Goal: Task Accomplishment & Management: Use online tool/utility

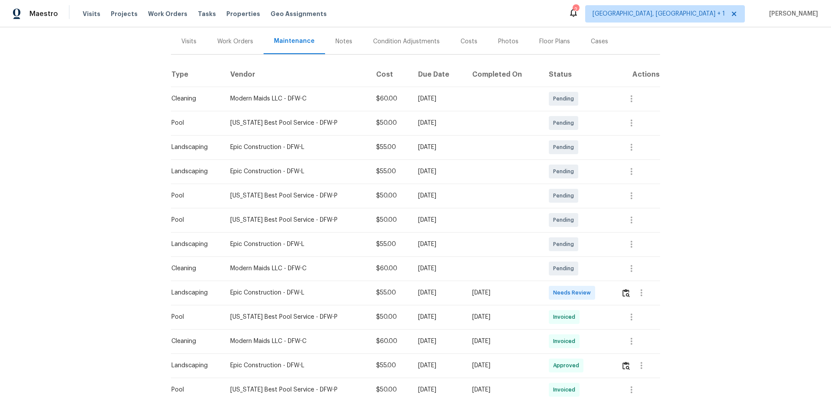
scroll to position [173, 0]
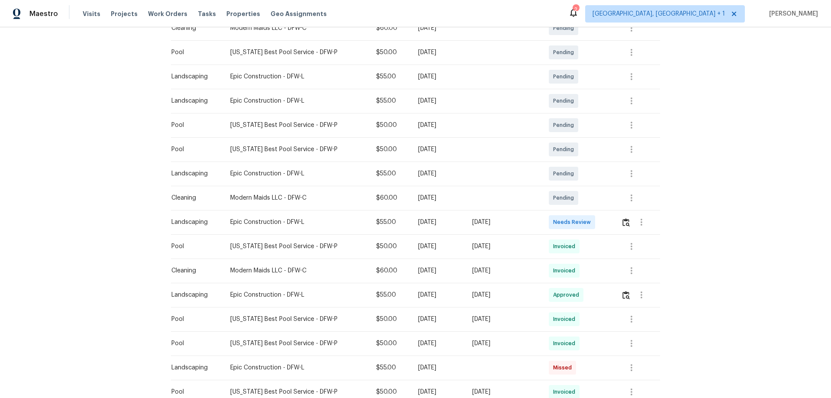
click at [614, 219] on td at bounding box center [637, 222] width 46 height 24
click at [621, 226] on button "button" at bounding box center [626, 222] width 10 height 21
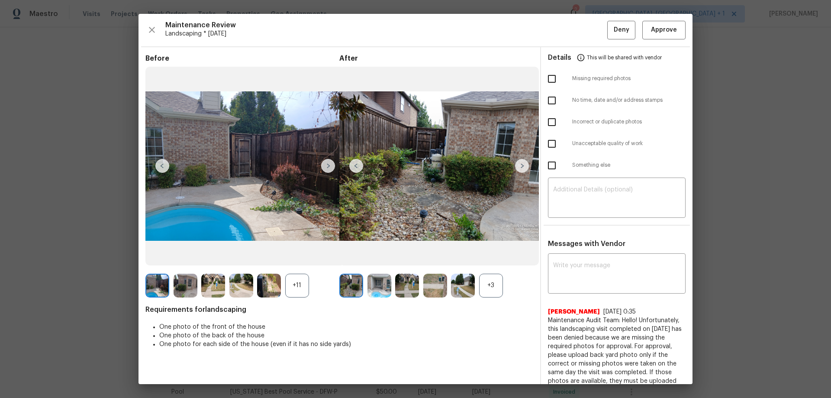
click at [652, 16] on div "Maintenance Review Landscaping * Mon, Aug 18 Deny Approve Before +11 After +3 R…" at bounding box center [416, 199] width 554 height 370
click at [655, 26] on span "Approve" at bounding box center [664, 30] width 26 height 11
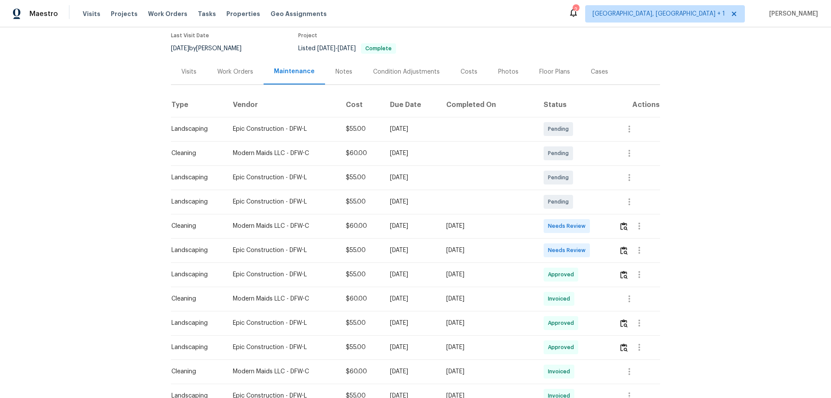
scroll to position [87, 0]
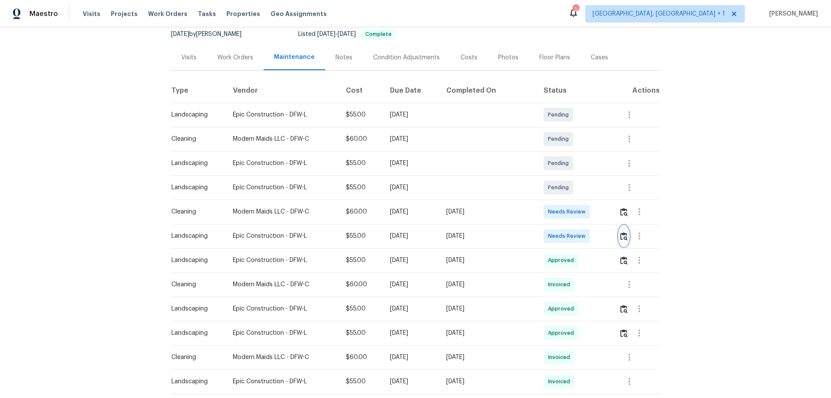
click at [591, 229] on button "button" at bounding box center [624, 236] width 10 height 21
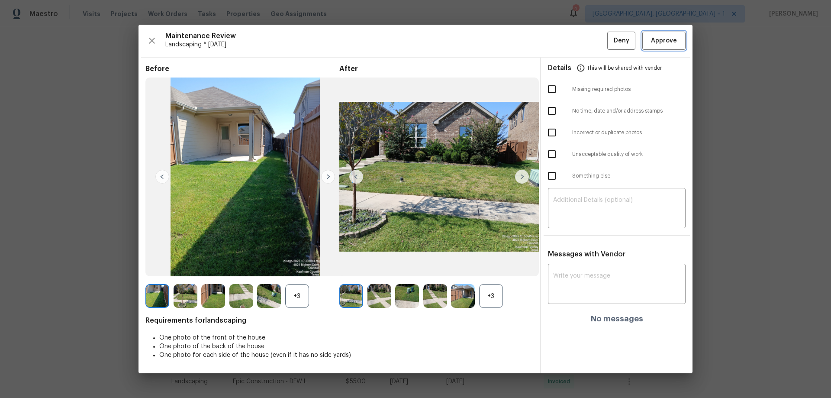
click at [591, 42] on span "Approve" at bounding box center [664, 40] width 26 height 11
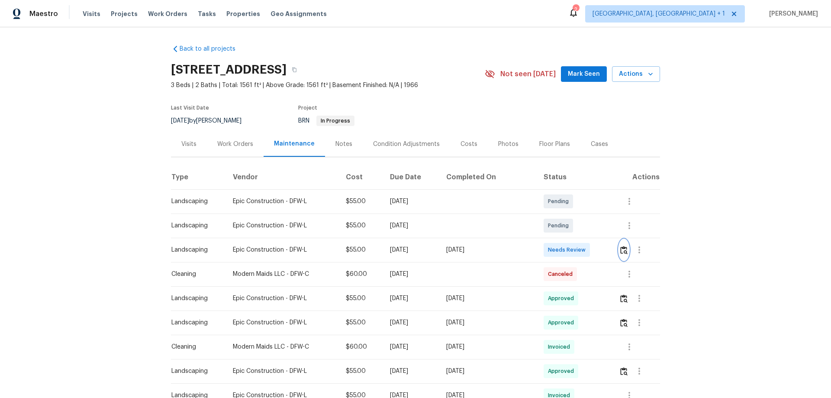
click at [624, 247] on img "button" at bounding box center [623, 250] width 7 height 8
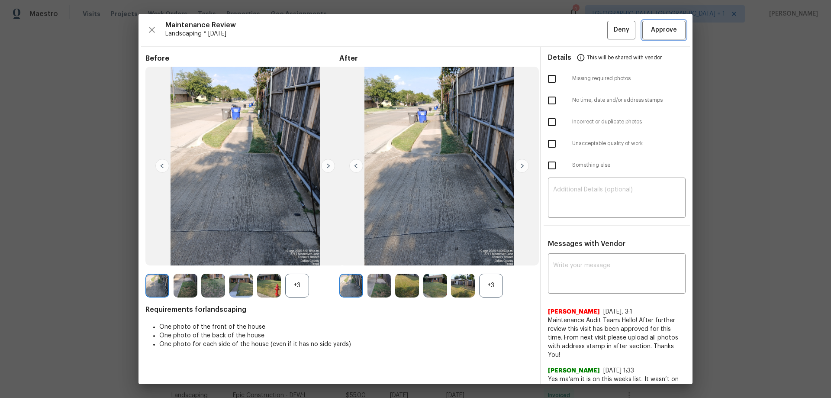
click at [670, 26] on span "Approve" at bounding box center [664, 30] width 26 height 11
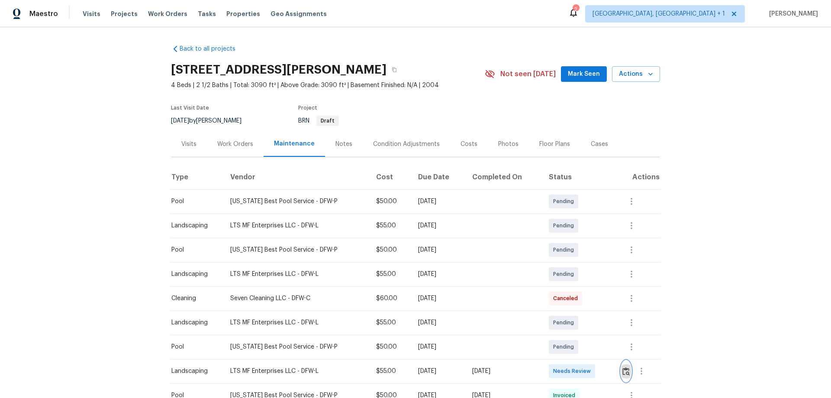
click at [624, 367] on img "button" at bounding box center [626, 371] width 7 height 8
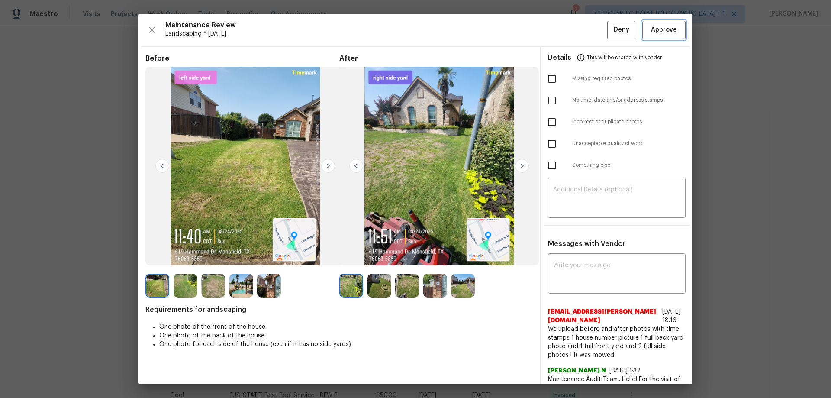
click at [671, 32] on span "Approve" at bounding box center [663, 30] width 29 height 11
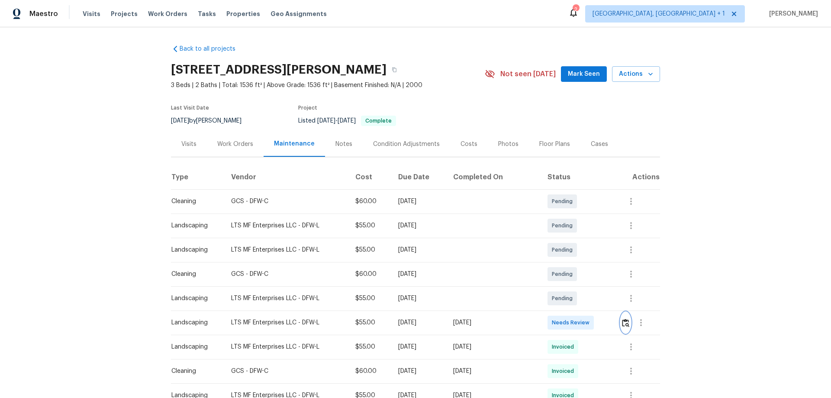
click at [622, 317] on button "button" at bounding box center [626, 322] width 10 height 21
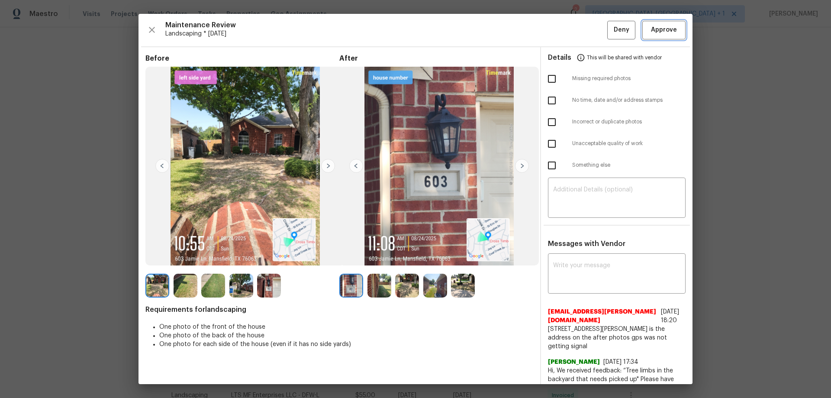
click at [654, 32] on span "Approve" at bounding box center [664, 30] width 26 height 11
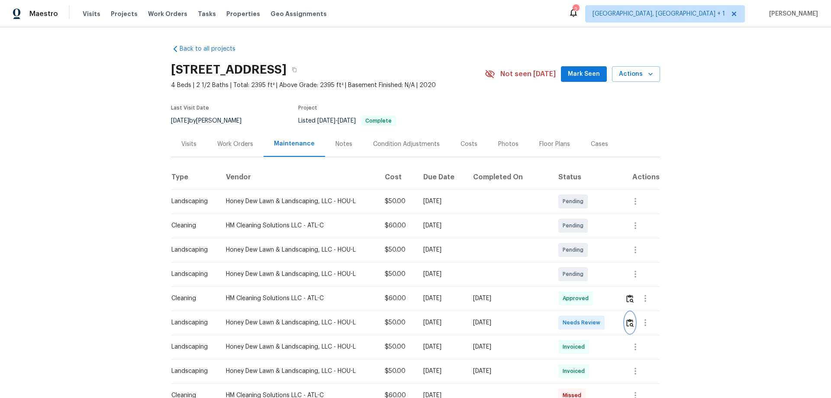
click at [591, 262] on img "button" at bounding box center [629, 323] width 7 height 8
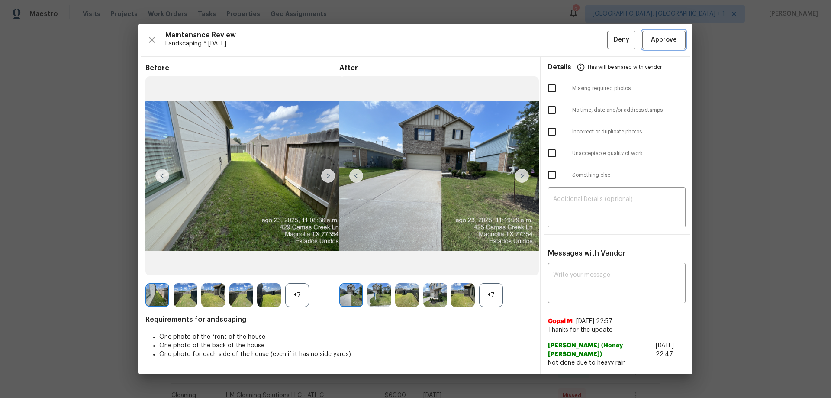
click at [591, 45] on button "Approve" at bounding box center [663, 40] width 43 height 19
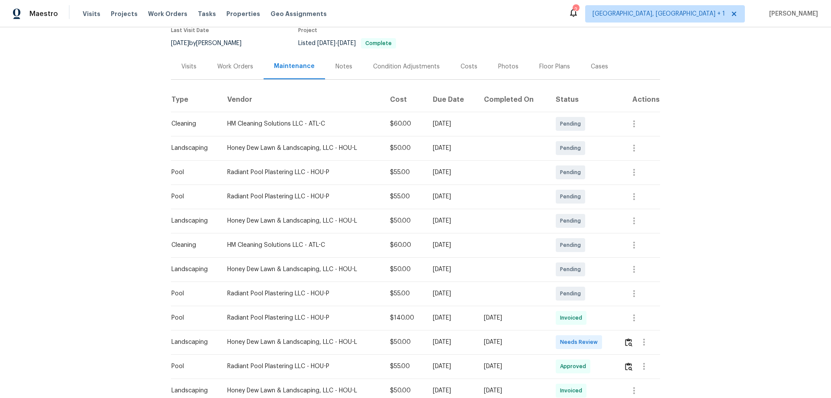
scroll to position [173, 0]
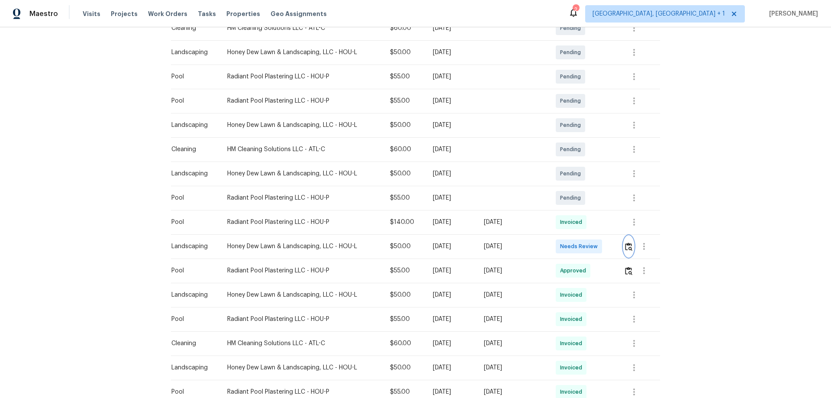
click at [591, 239] on button "button" at bounding box center [629, 246] width 10 height 21
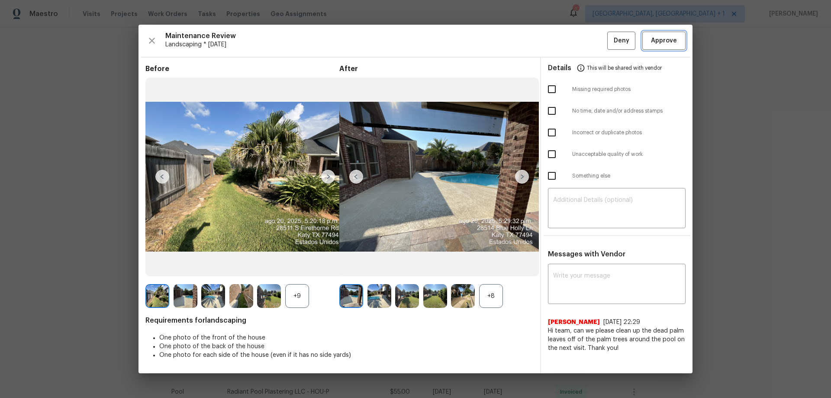
click at [591, 32] on button "Approve" at bounding box center [663, 41] width 43 height 19
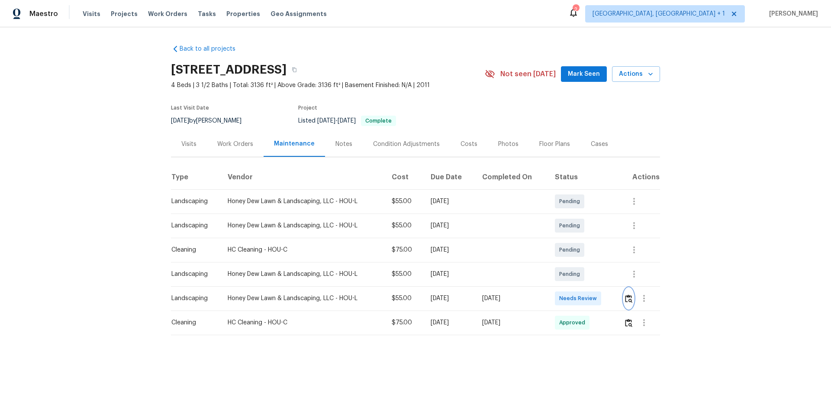
click at [591, 262] on img "button" at bounding box center [628, 298] width 7 height 8
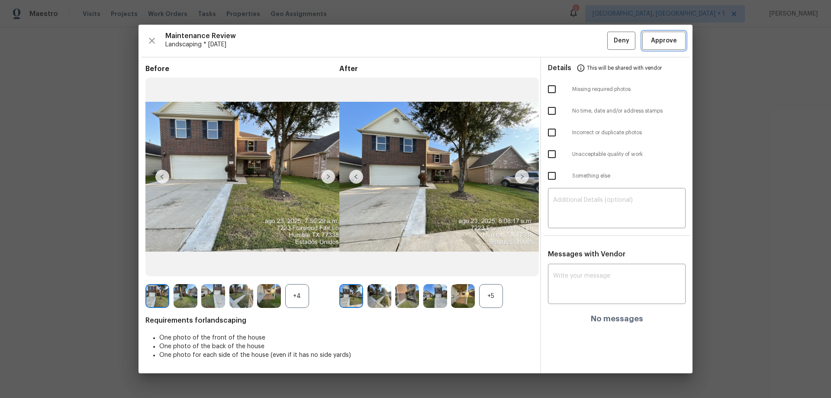
click at [591, 47] on button "Approve" at bounding box center [663, 41] width 43 height 19
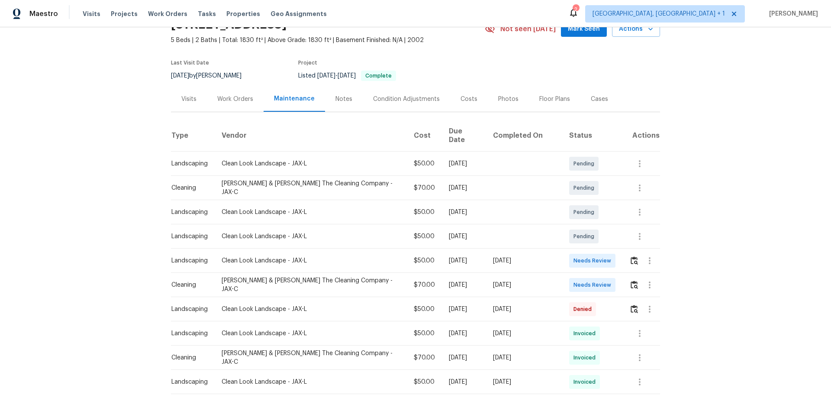
scroll to position [87, 0]
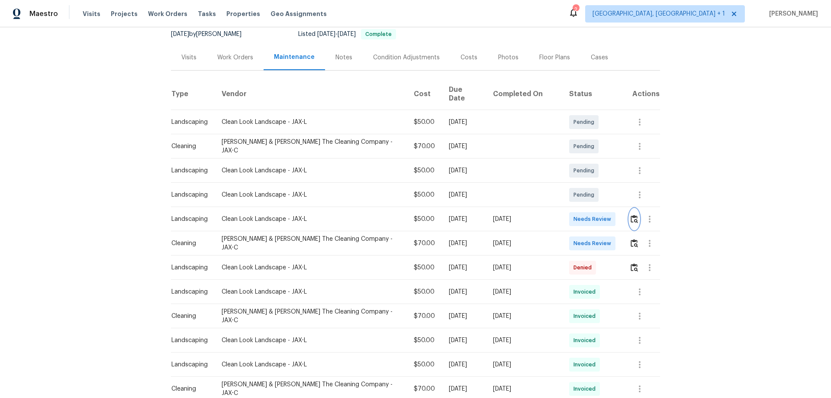
click at [591, 209] on button "button" at bounding box center [634, 219] width 10 height 21
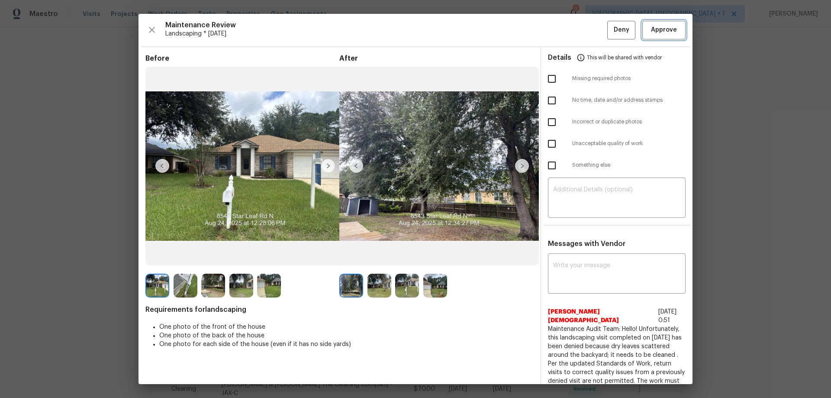
click at [591, 29] on span "Approve" at bounding box center [664, 30] width 26 height 11
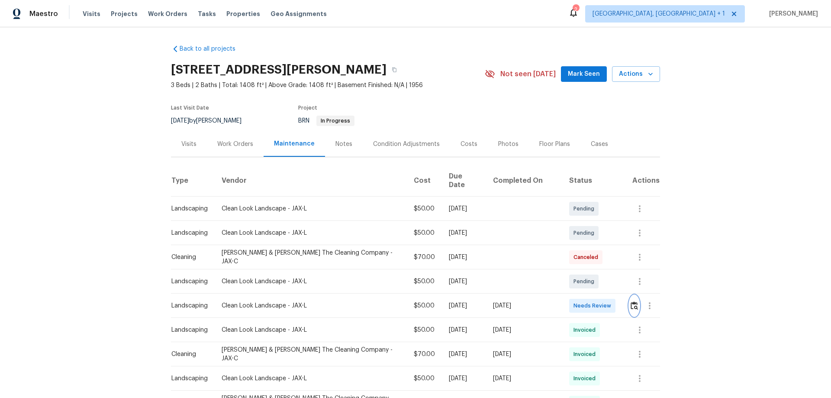
click at [631, 301] on img "button" at bounding box center [634, 305] width 7 height 8
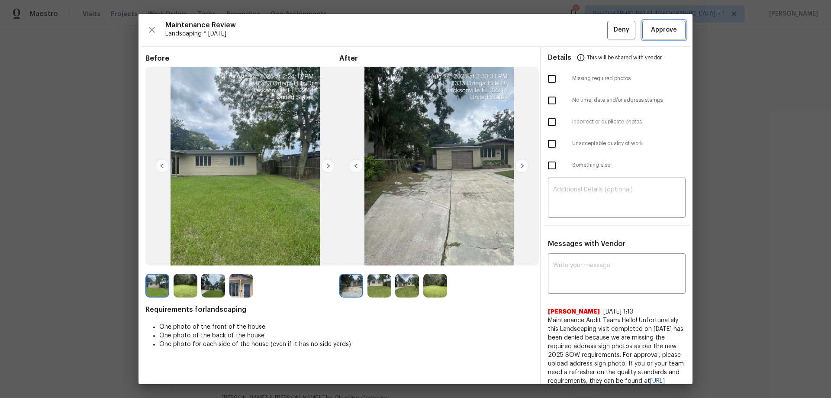
click at [664, 35] on button "Approve" at bounding box center [663, 30] width 43 height 19
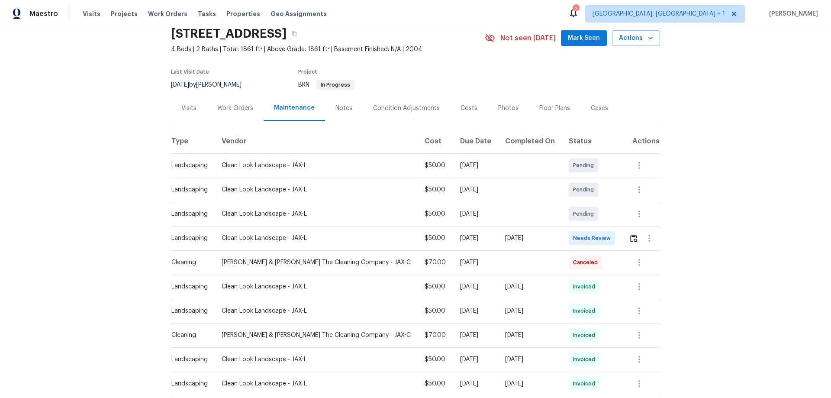
scroll to position [87, 0]
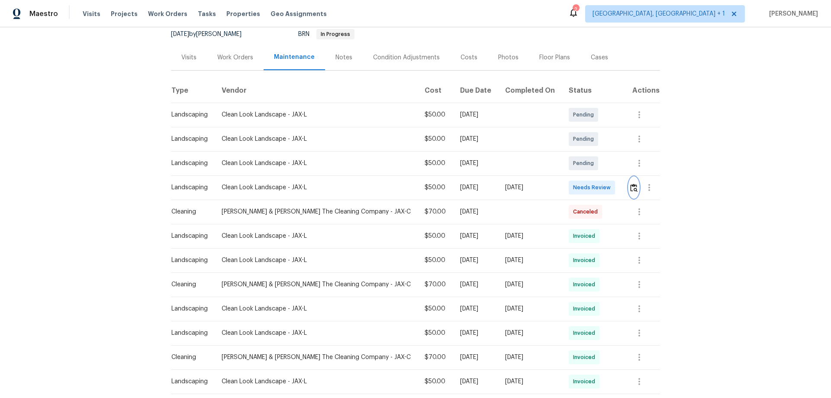
click at [591, 190] on img "button" at bounding box center [633, 188] width 7 height 8
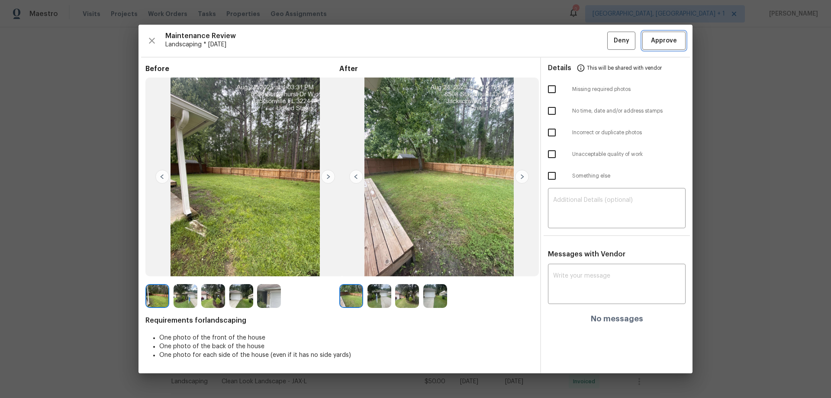
click at [591, 45] on span "Approve" at bounding box center [664, 40] width 26 height 11
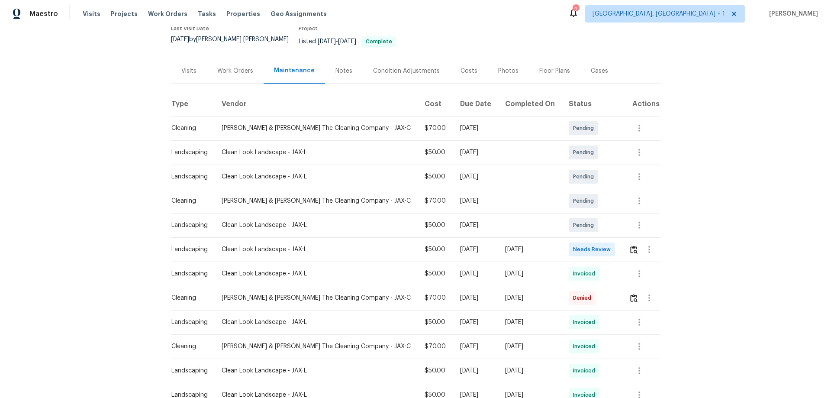
scroll to position [87, 0]
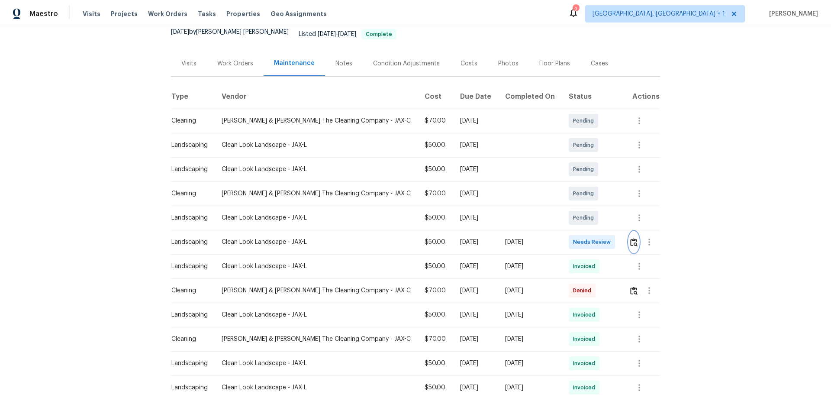
click at [630, 238] on img "button" at bounding box center [633, 242] width 7 height 8
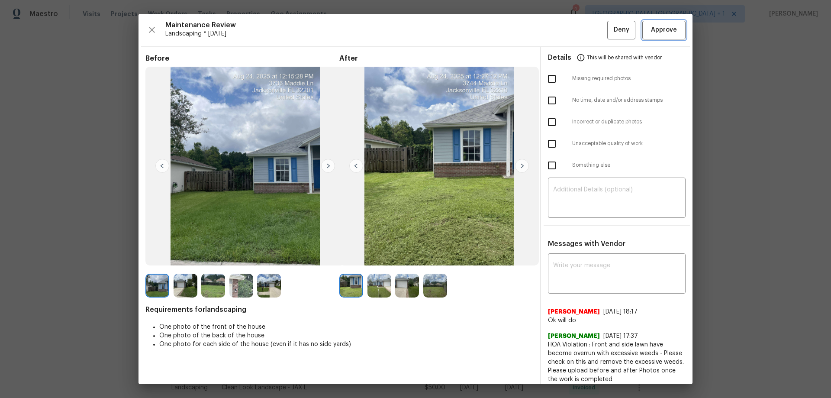
click at [653, 30] on span "Approve" at bounding box center [664, 30] width 26 height 11
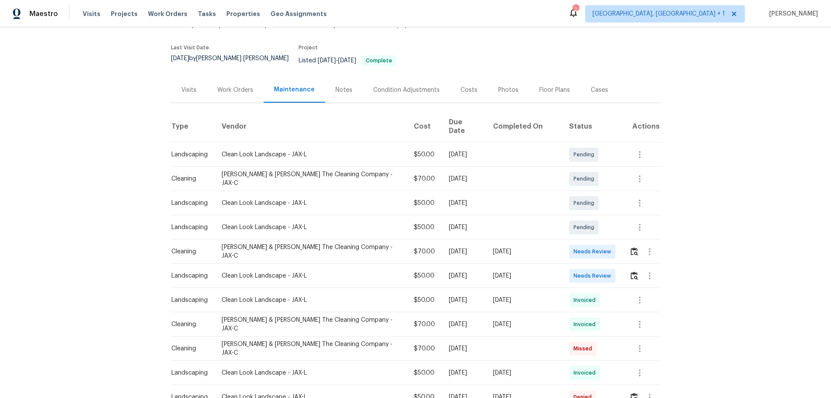
scroll to position [130, 0]
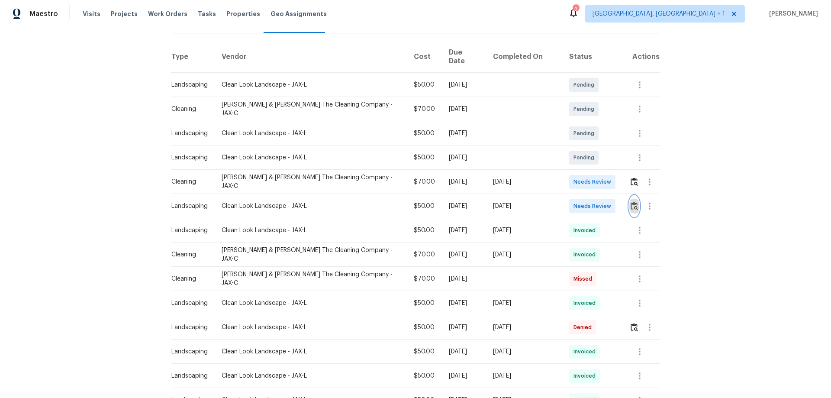
click at [591, 196] on button "button" at bounding box center [634, 206] width 10 height 21
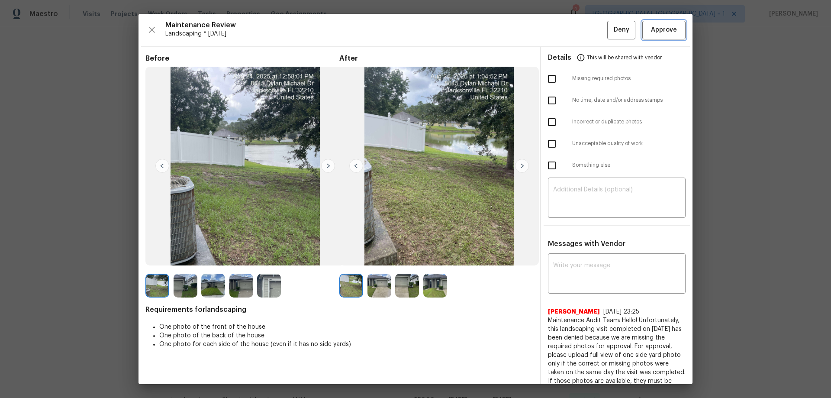
click at [591, 35] on button "Approve" at bounding box center [663, 30] width 43 height 19
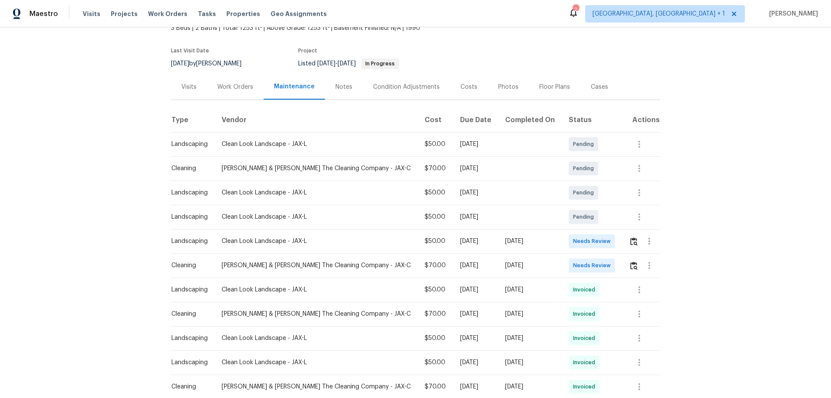
scroll to position [87, 0]
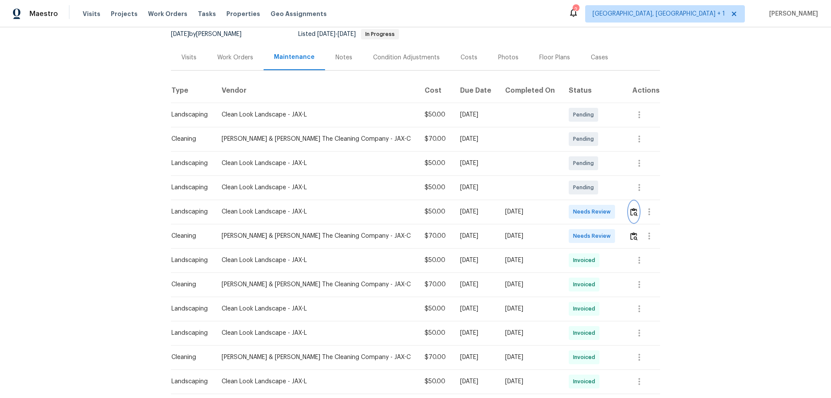
click at [591, 219] on button "button" at bounding box center [634, 211] width 10 height 21
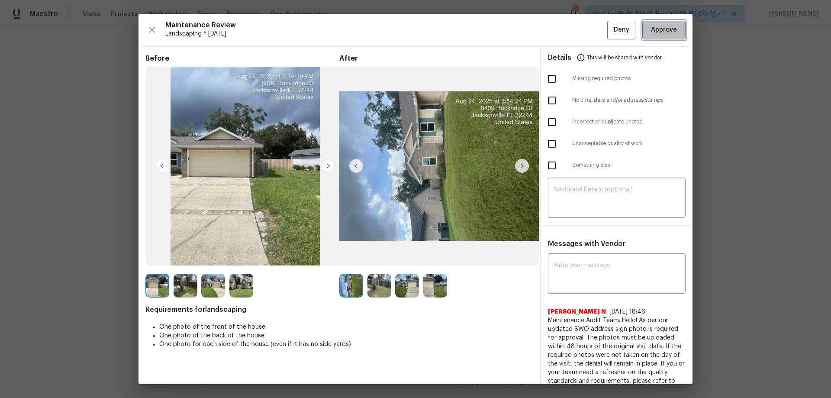
click at [591, 38] on button "Approve" at bounding box center [663, 30] width 43 height 19
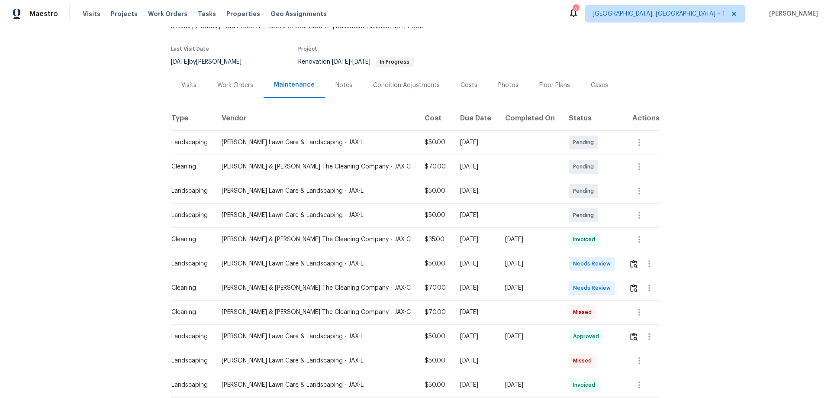
scroll to position [87, 0]
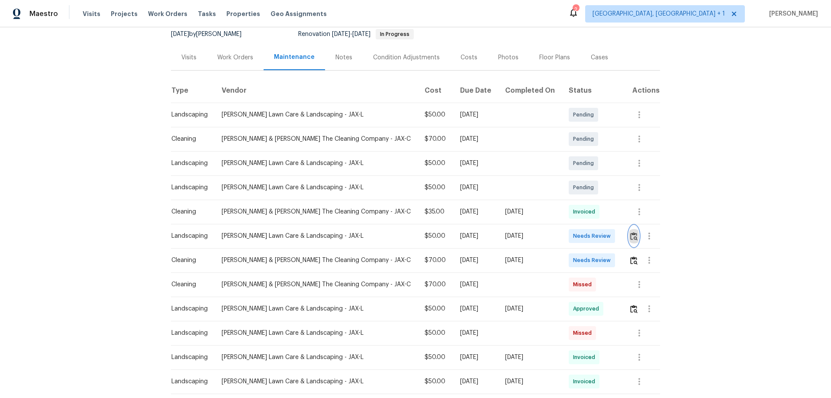
click at [591, 235] on img "button" at bounding box center [633, 236] width 7 height 8
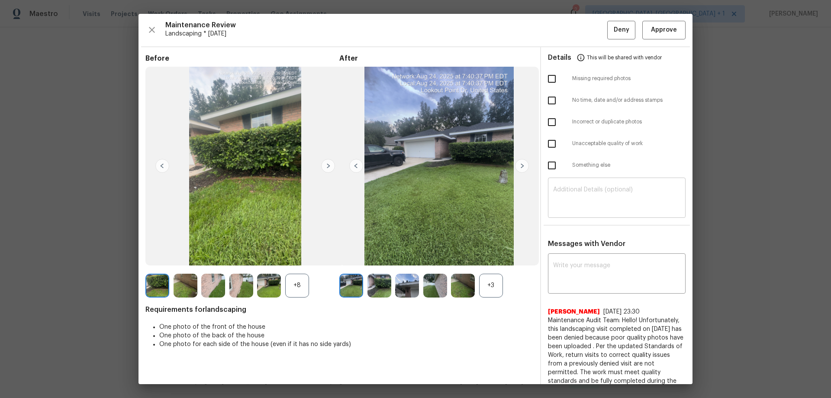
click at [588, 195] on textarea at bounding box center [616, 199] width 127 height 24
paste textarea "Maintenance Audit Team: Hello! Unfortunately, this landscaping visit completed …"
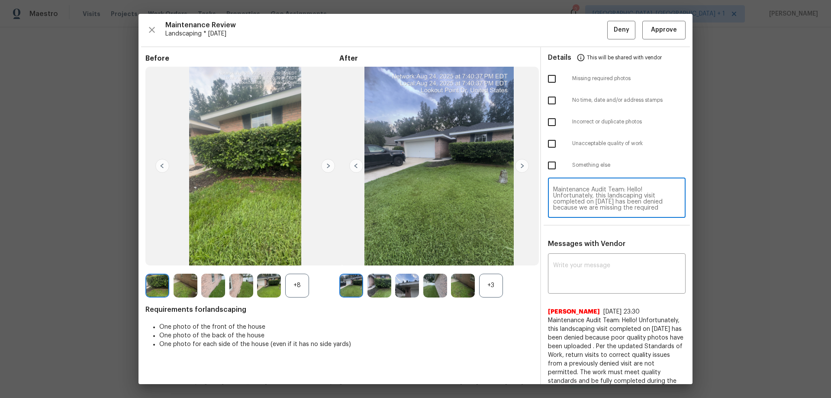
scroll to position [85, 0]
type textarea "Maintenance Audit Team: Hello! Unfortunately, this landscaping visit completed …"
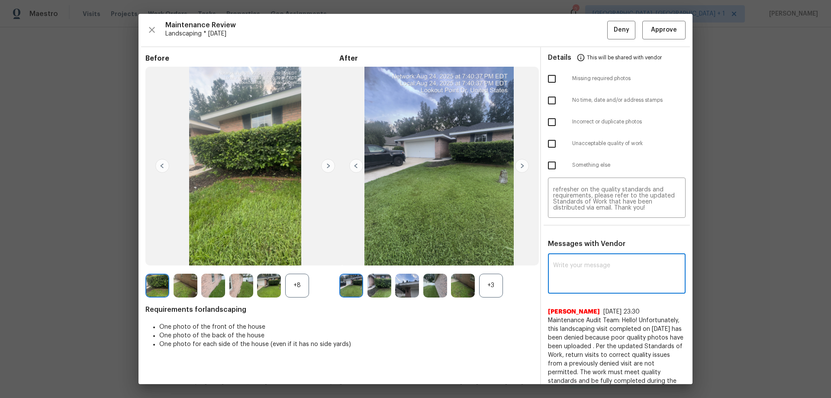
click at [568, 262] on textarea at bounding box center [616, 274] width 127 height 24
paste textarea "Maintenance Audit Team: Hello! Unfortunately, this landscaping visit completed …"
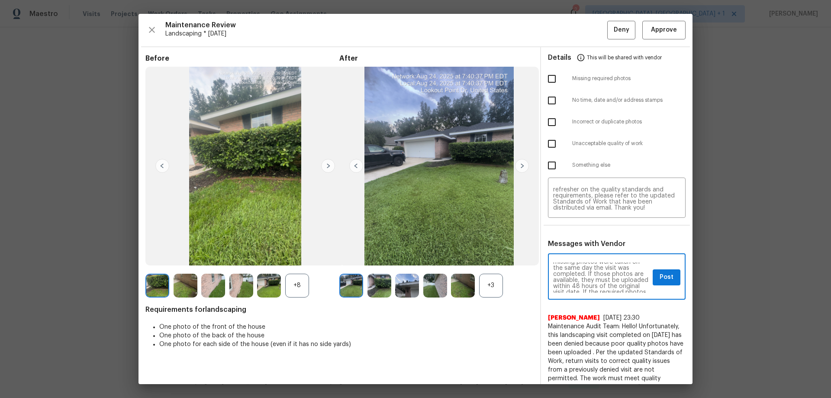
scroll to position [35, 0]
type textarea "Maintenance Audit Team: Hello! Unfortunately, this landscaping visit completed …"
drag, startPoint x: 649, startPoint y: 271, endPoint x: 591, endPoint y: 239, distance: 66.6
click at [591, 262] on button "Post" at bounding box center [667, 277] width 28 height 16
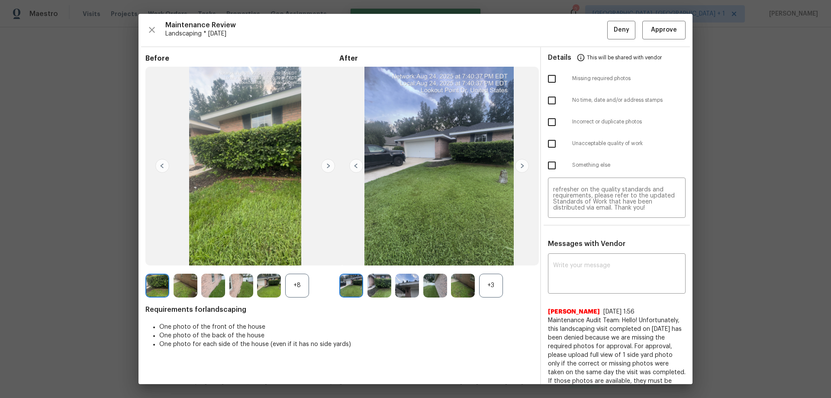
scroll to position [0, 0]
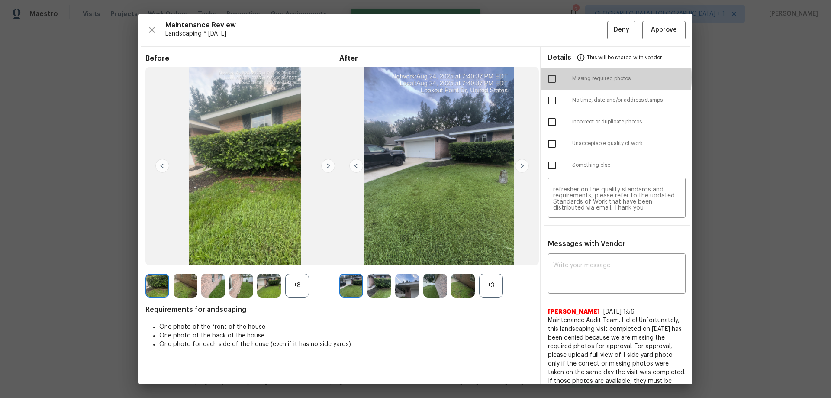
click at [553, 77] on input "checkbox" at bounding box center [552, 79] width 18 height 18
checkbox input "true"
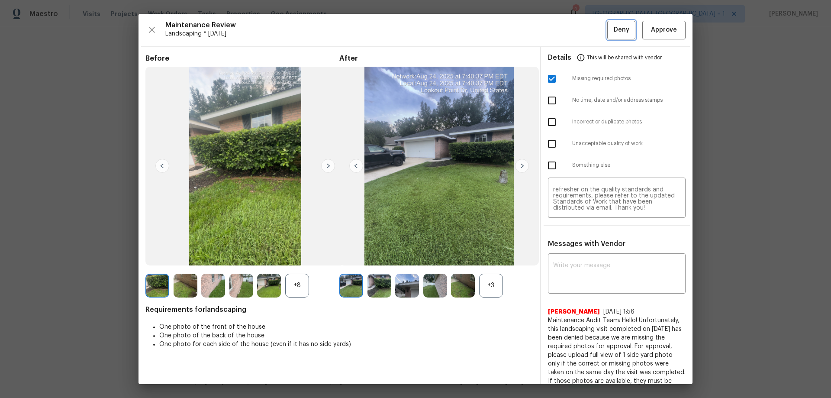
click at [591, 27] on span "Deny" at bounding box center [622, 30] width 16 height 11
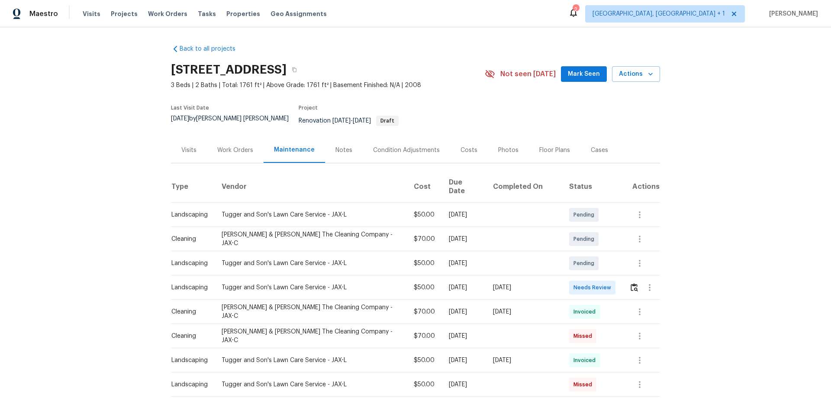
click at [623, 275] on td at bounding box center [642, 287] width 38 height 24
click at [631, 283] on img "button" at bounding box center [634, 287] width 7 height 8
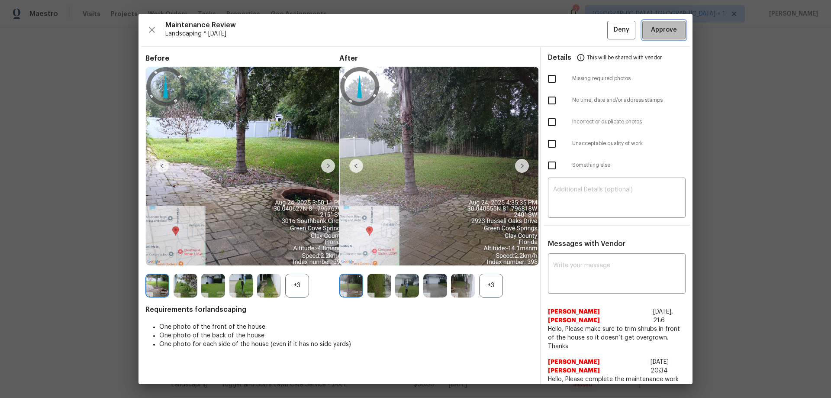
click at [664, 35] on span "Approve" at bounding box center [664, 30] width 26 height 11
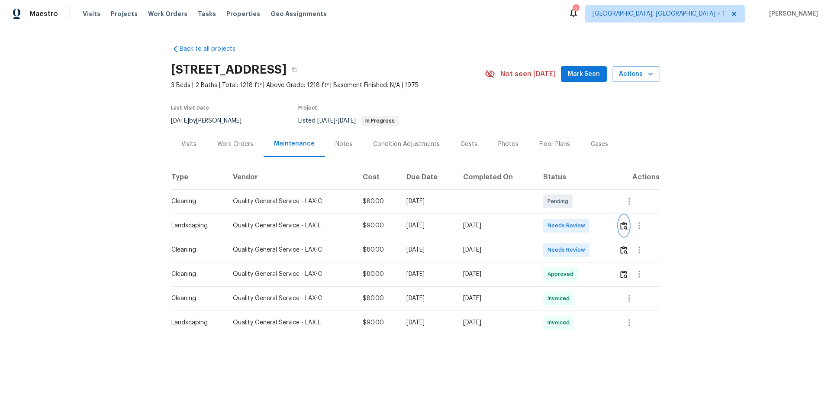
click at [591, 228] on img "button" at bounding box center [623, 226] width 7 height 8
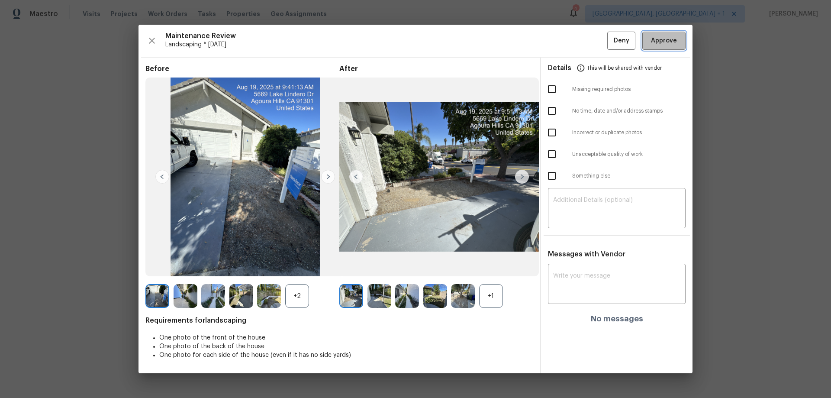
click at [591, 32] on button "Approve" at bounding box center [663, 41] width 43 height 19
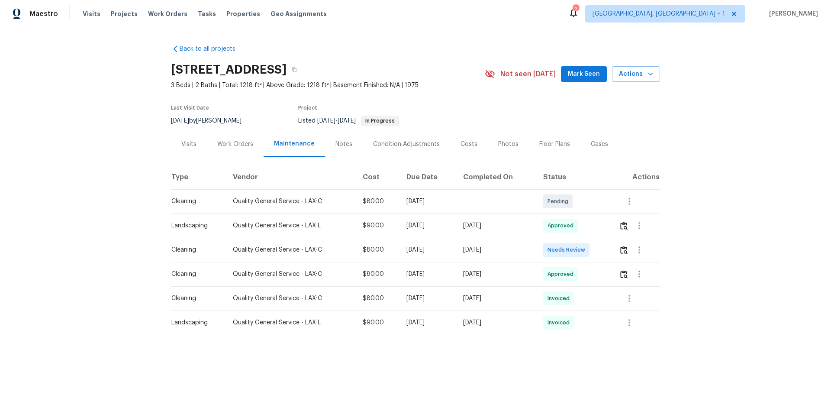
drag, startPoint x: 390, startPoint y: 223, endPoint x: 440, endPoint y: 227, distance: 50.0
click at [440, 227] on td "[DATE]" at bounding box center [428, 225] width 57 height 24
